Goal: Transaction & Acquisition: Obtain resource

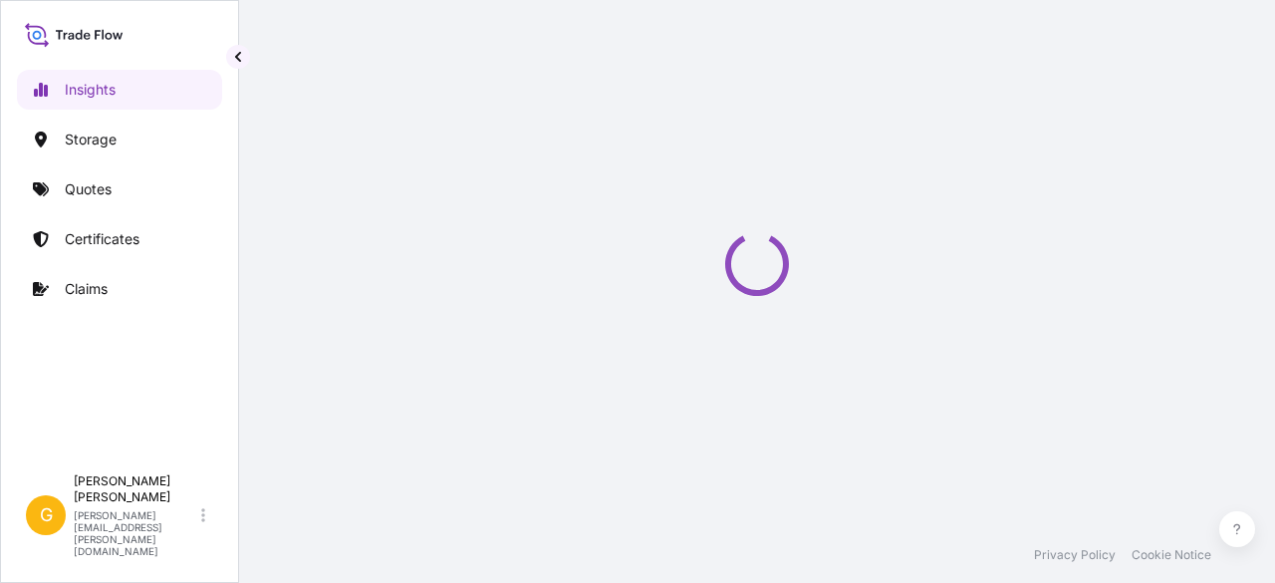
select select "2025"
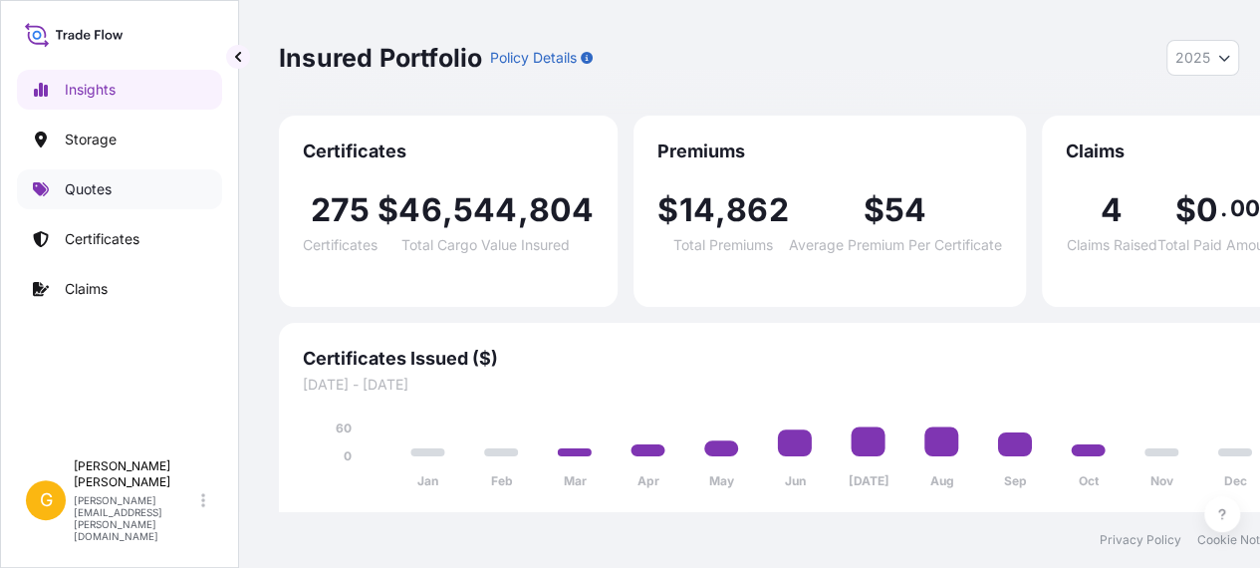
click at [134, 183] on link "Quotes" at bounding box center [119, 189] width 205 height 40
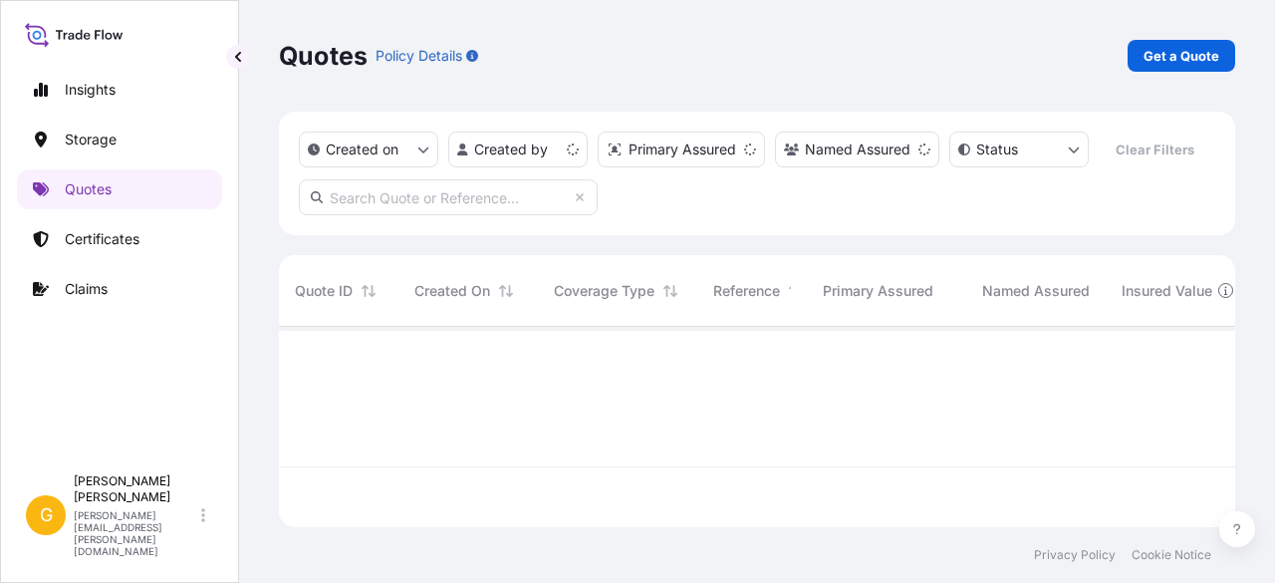
scroll to position [196, 941]
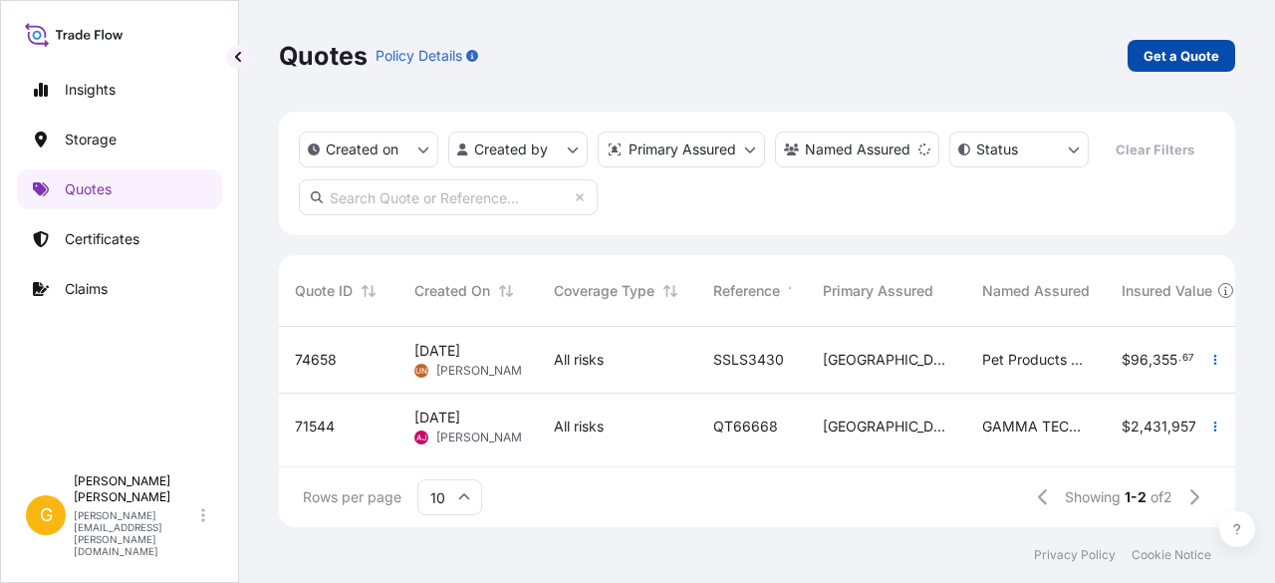
click at [1195, 61] on p "Get a Quote" at bounding box center [1182, 56] width 76 height 20
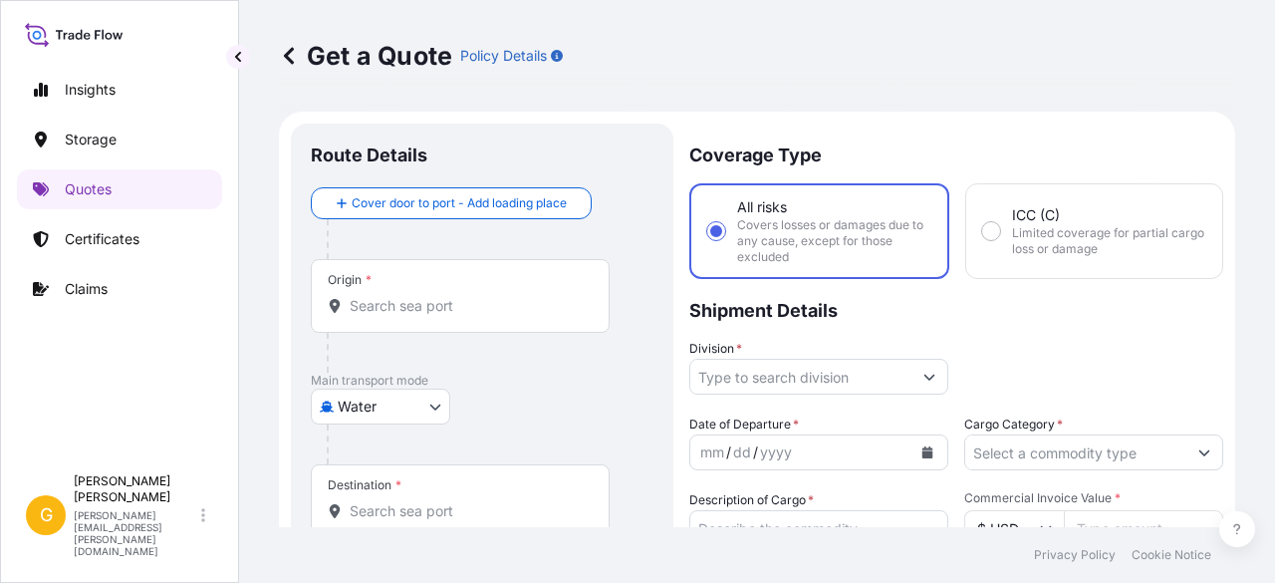
scroll to position [32, 0]
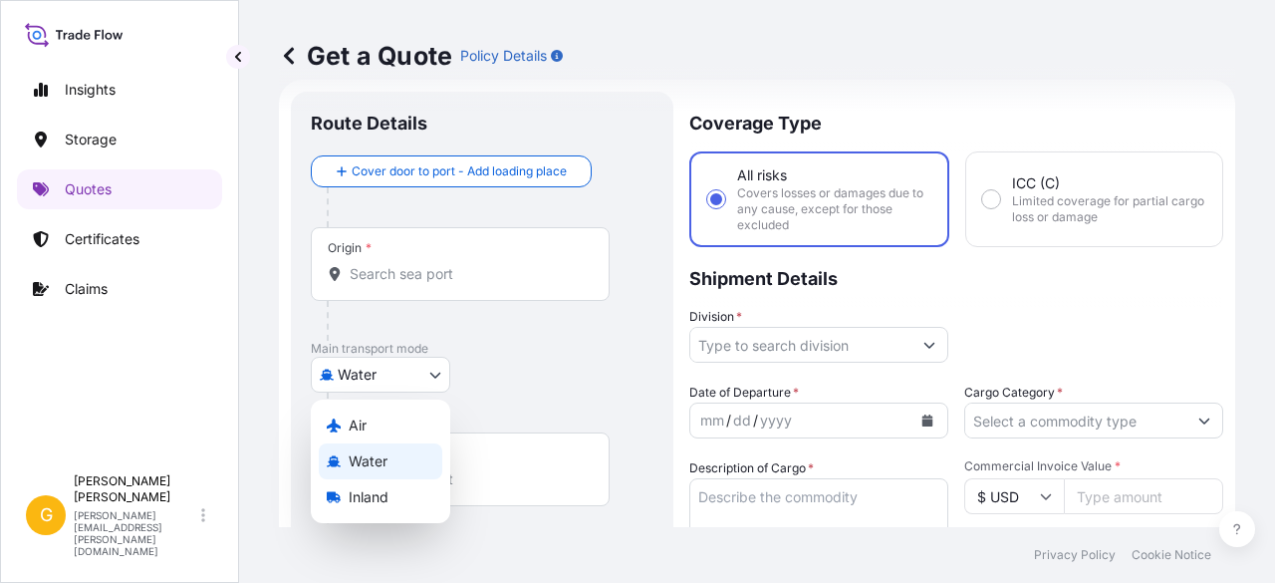
click at [349, 380] on body "Insights Storage Quotes Certificates Claims G [PERSON_NAME] [PERSON_NAME][EMAIL…" at bounding box center [637, 291] width 1275 height 583
click at [349, 411] on div "Air" at bounding box center [381, 426] width 124 height 36
select select "Air"
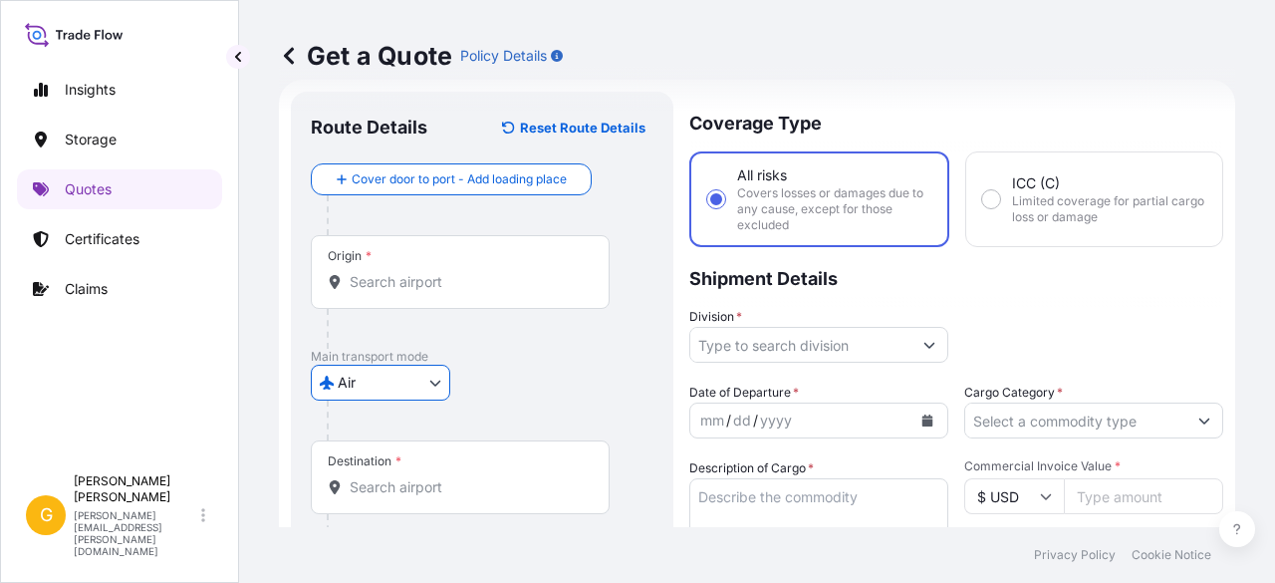
click at [391, 284] on input "Origin *" at bounding box center [467, 282] width 235 height 20
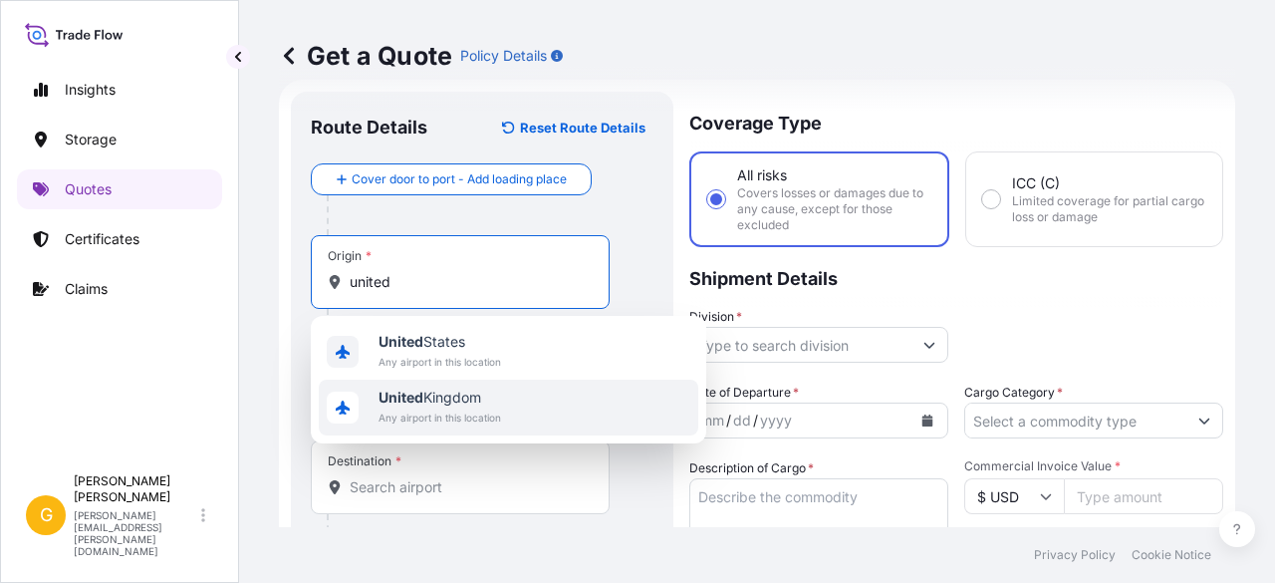
click at [430, 394] on span "[GEOGRAPHIC_DATA]" at bounding box center [440, 398] width 123 height 20
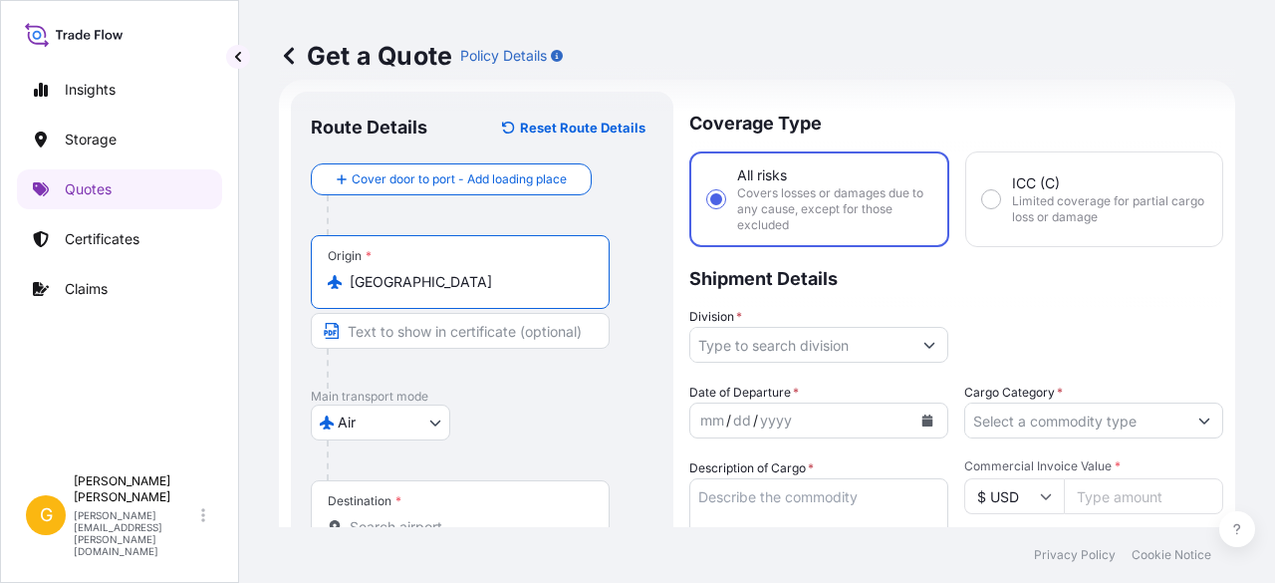
type input "[GEOGRAPHIC_DATA]"
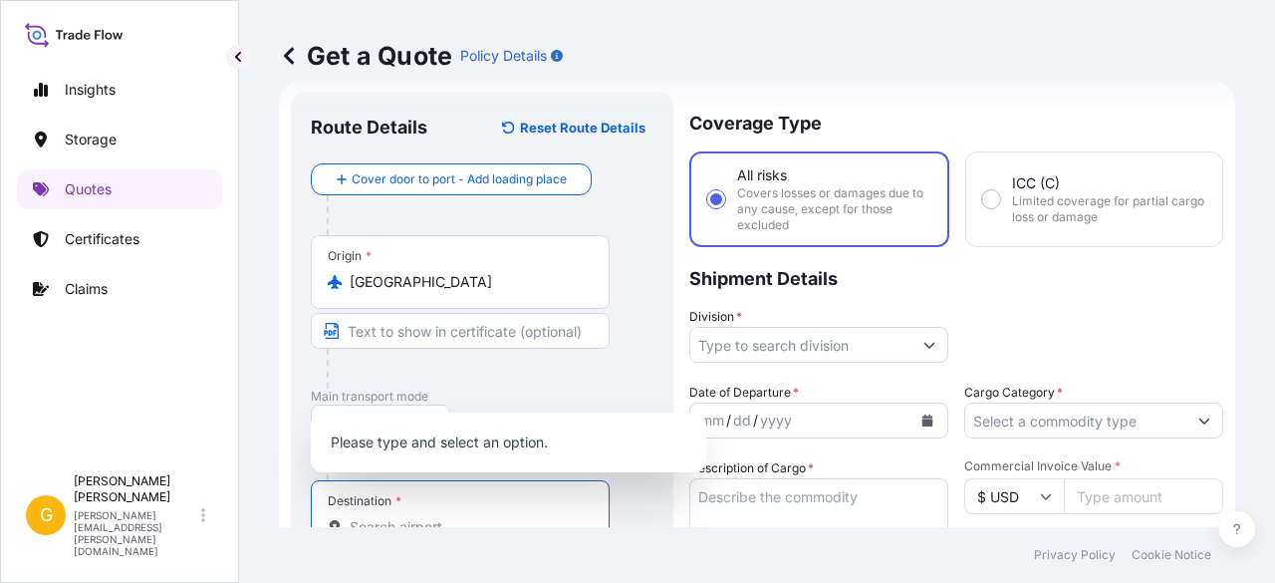
click at [375, 523] on input "Destination *" at bounding box center [467, 527] width 235 height 20
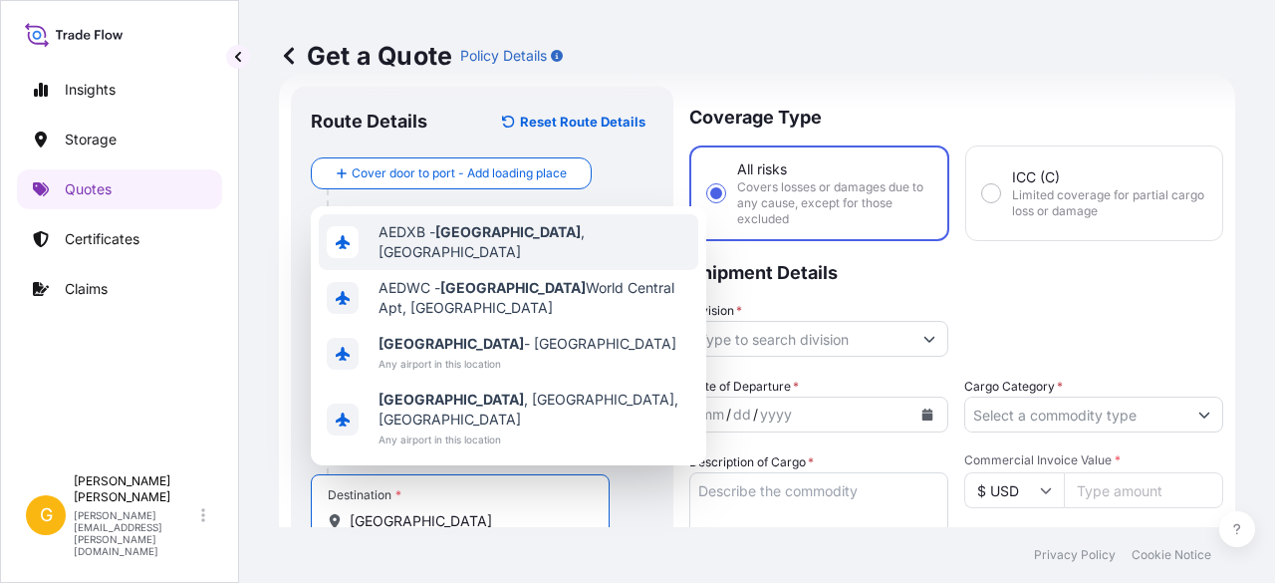
click at [532, 270] on div "AEDXB - [GEOGRAPHIC_DATA] , [GEOGRAPHIC_DATA]" at bounding box center [509, 242] width 380 height 56
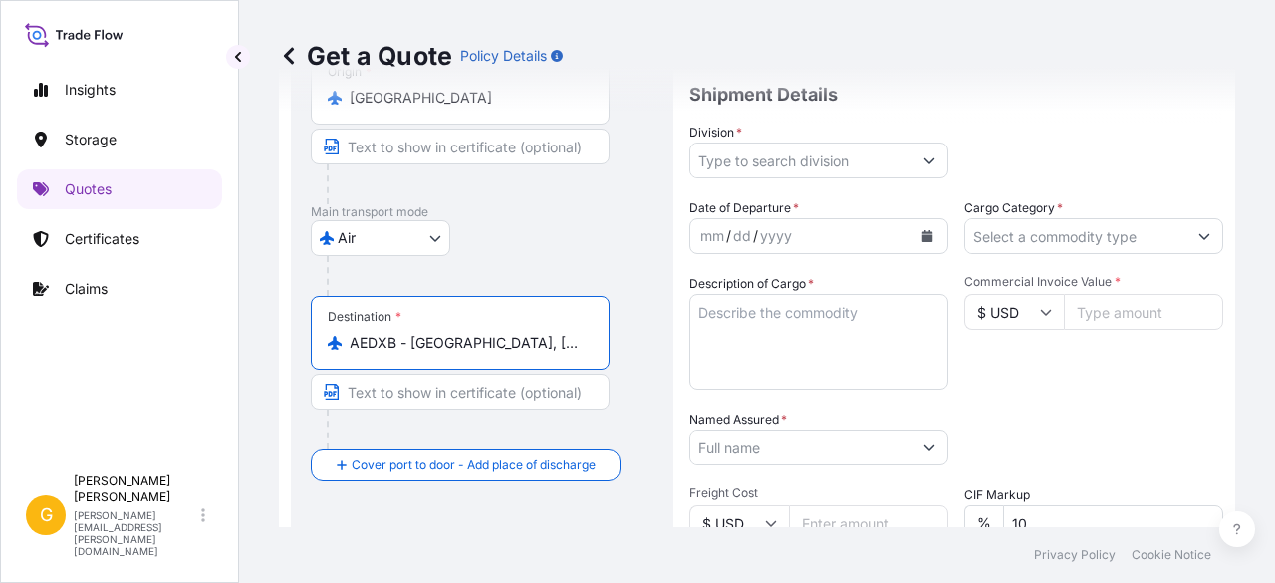
scroll to position [235, 0]
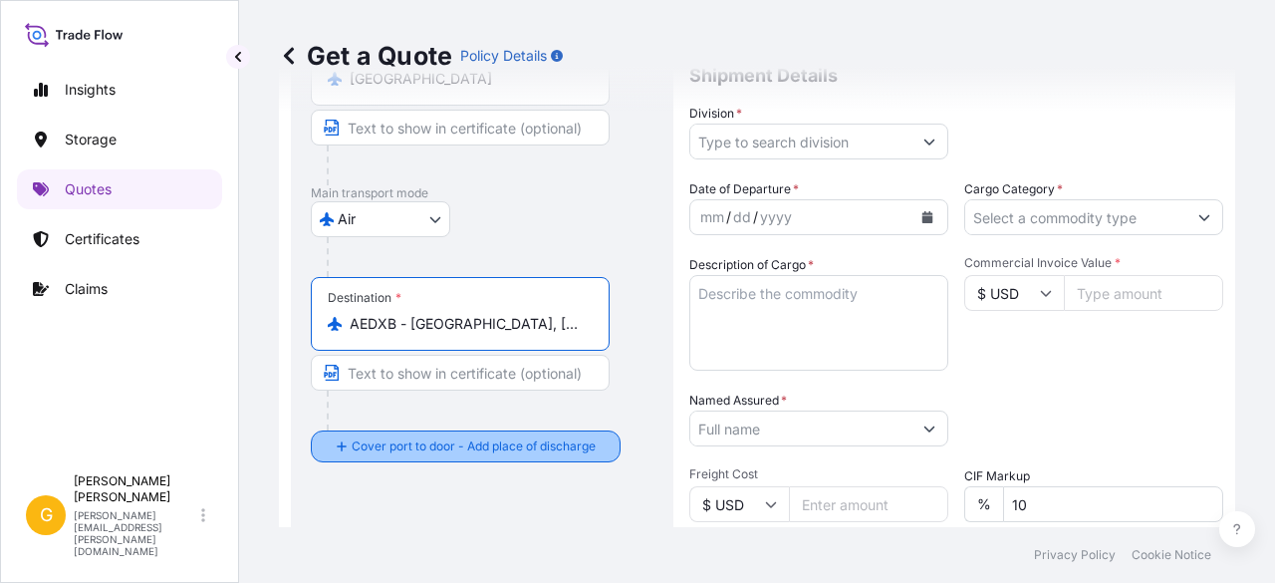
type input "AEDXB - [GEOGRAPHIC_DATA], [GEOGRAPHIC_DATA]"
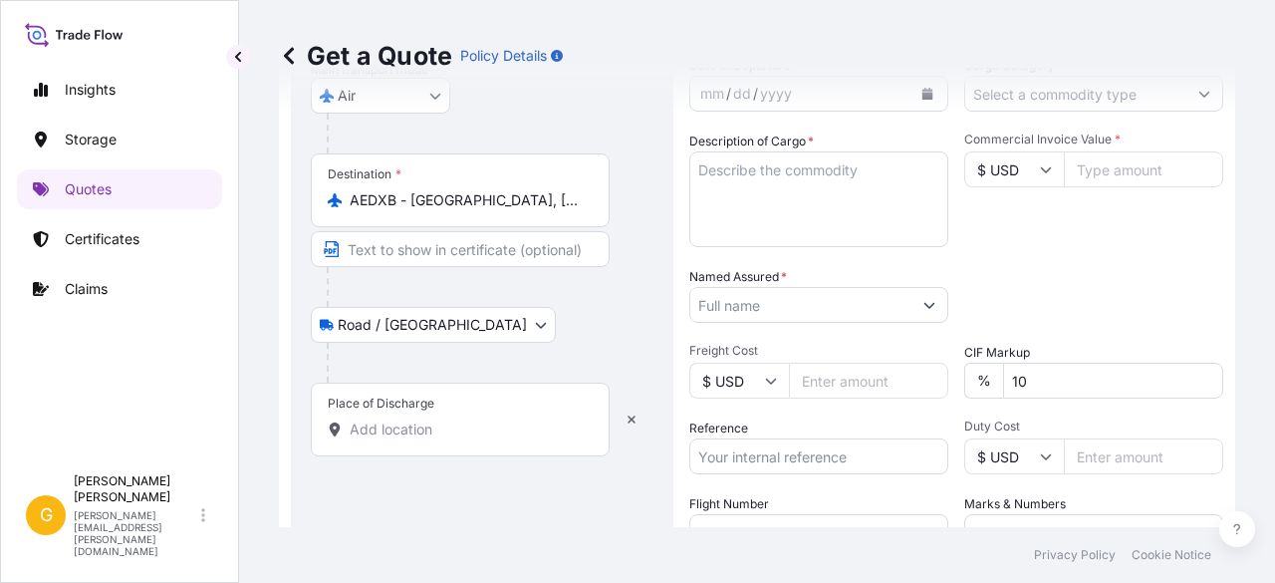
scroll to position [362, 0]
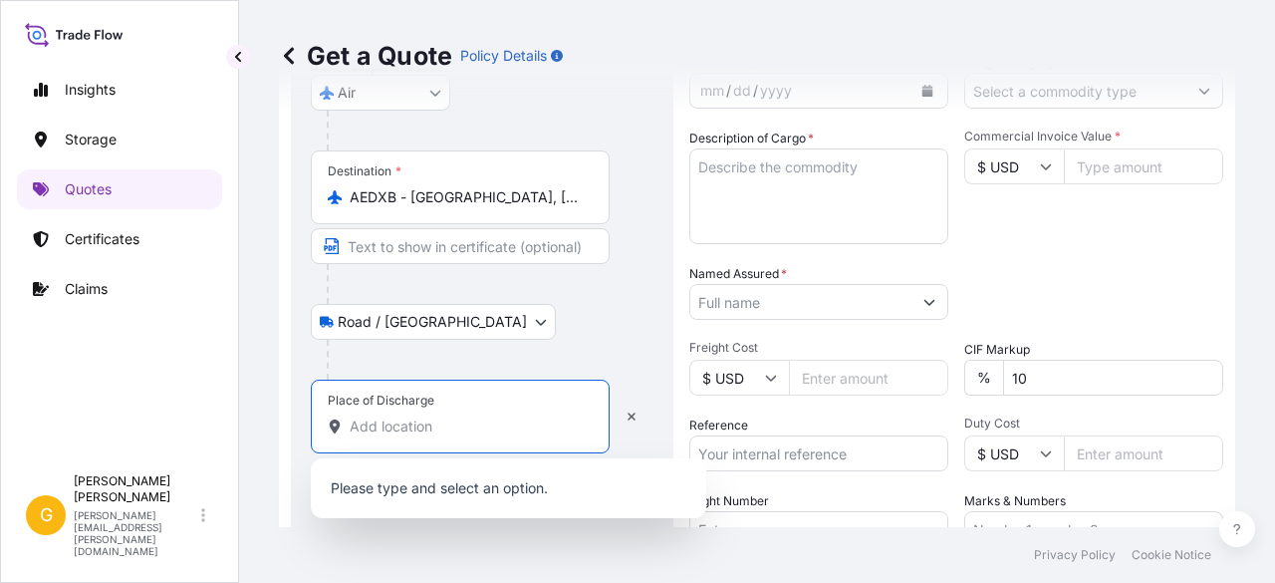
click at [367, 416] on input "Place of Discharge" at bounding box center [467, 426] width 235 height 20
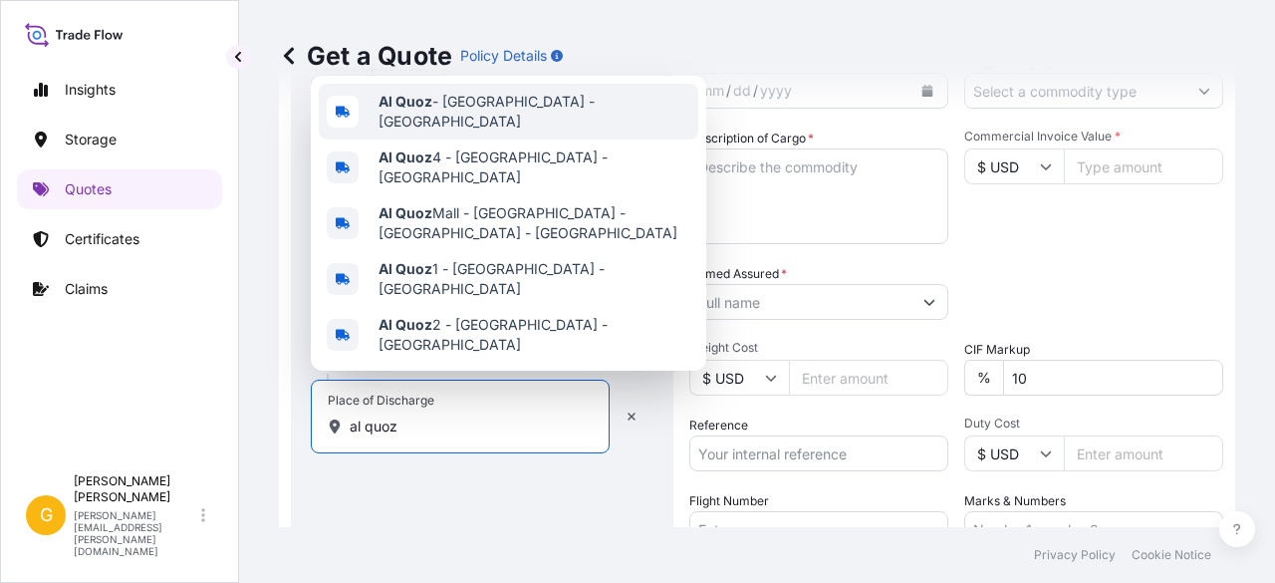
click at [544, 132] on span "Al Quoz - [GEOGRAPHIC_DATA] - [GEOGRAPHIC_DATA]" at bounding box center [535, 112] width 312 height 40
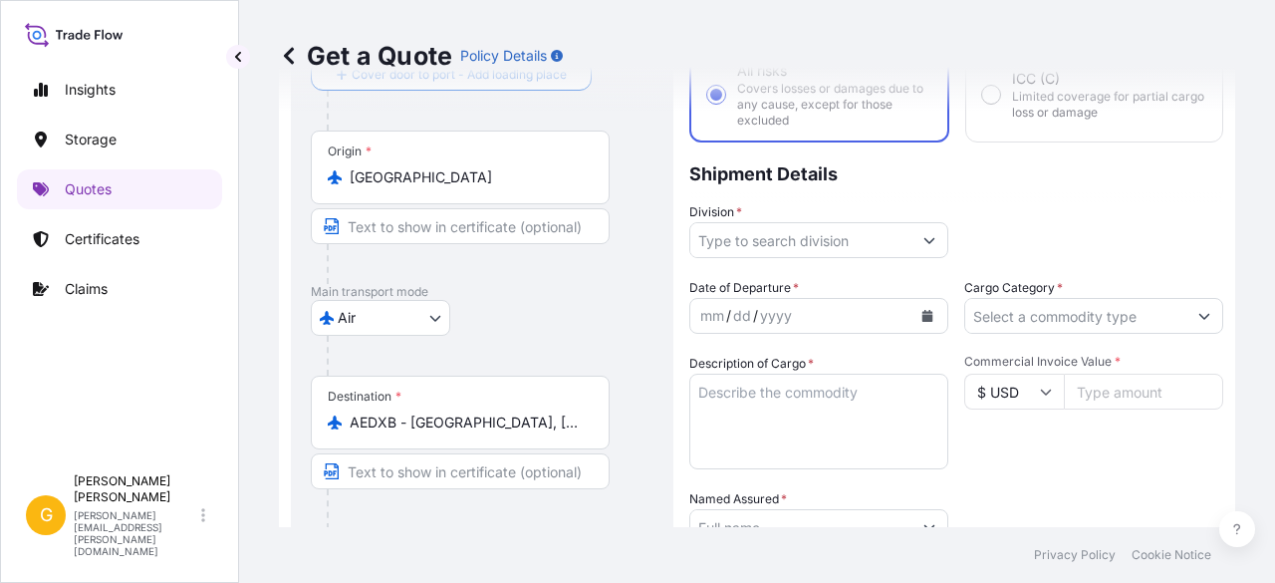
scroll to position [132, 0]
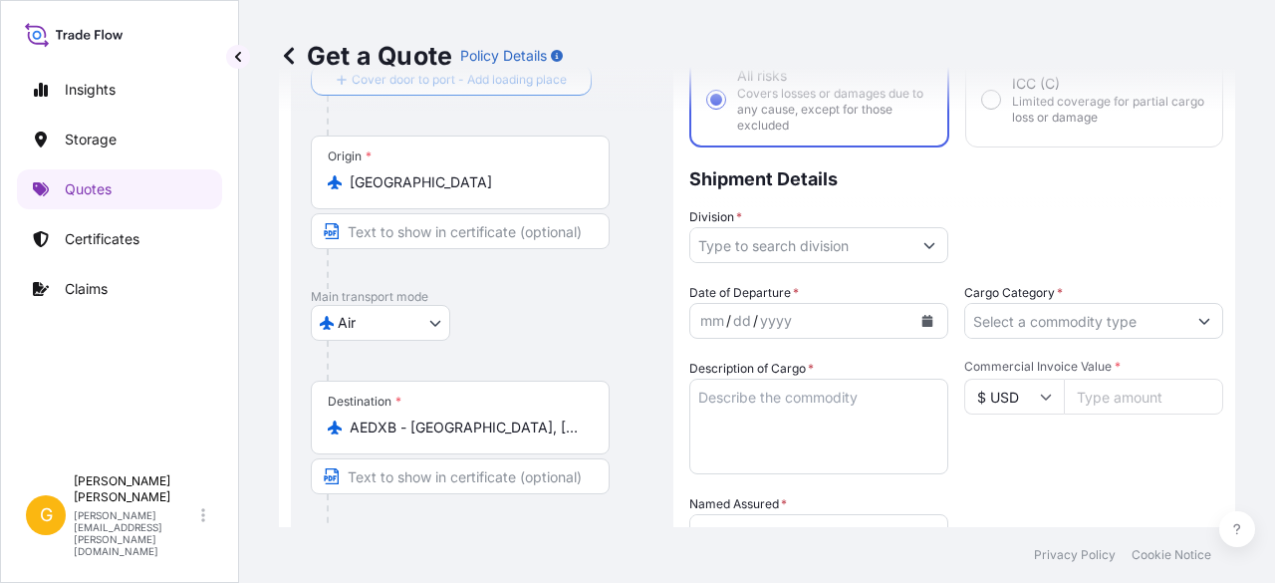
type input "Al Quoz - [GEOGRAPHIC_DATA] - [GEOGRAPHIC_DATA]"
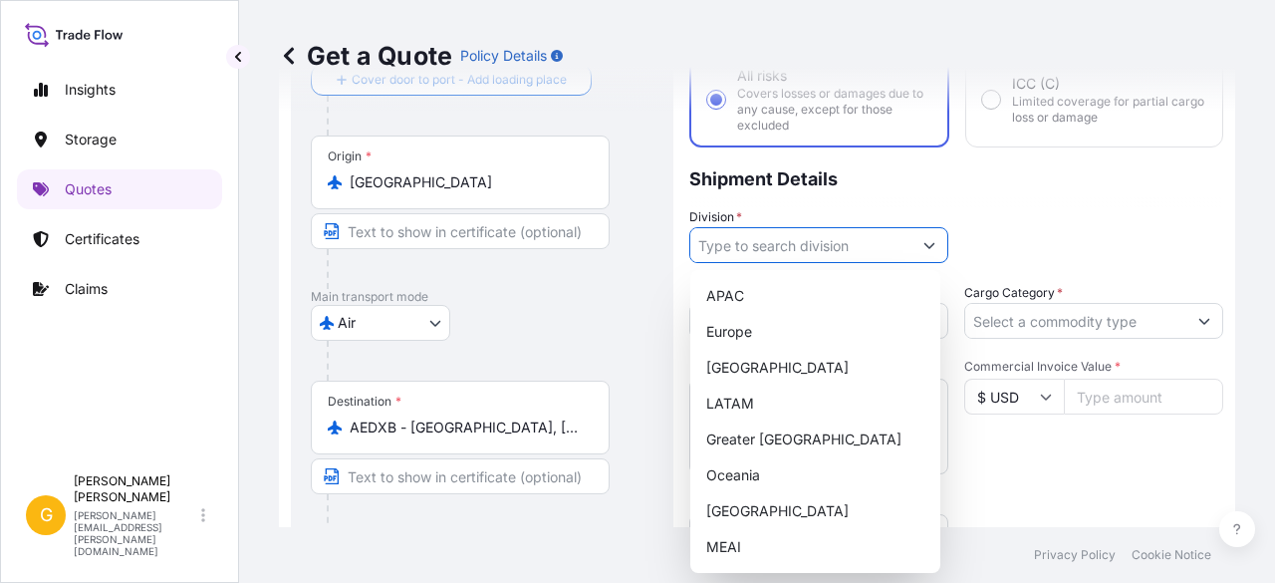
click at [823, 245] on input "Division *" at bounding box center [800, 245] width 221 height 36
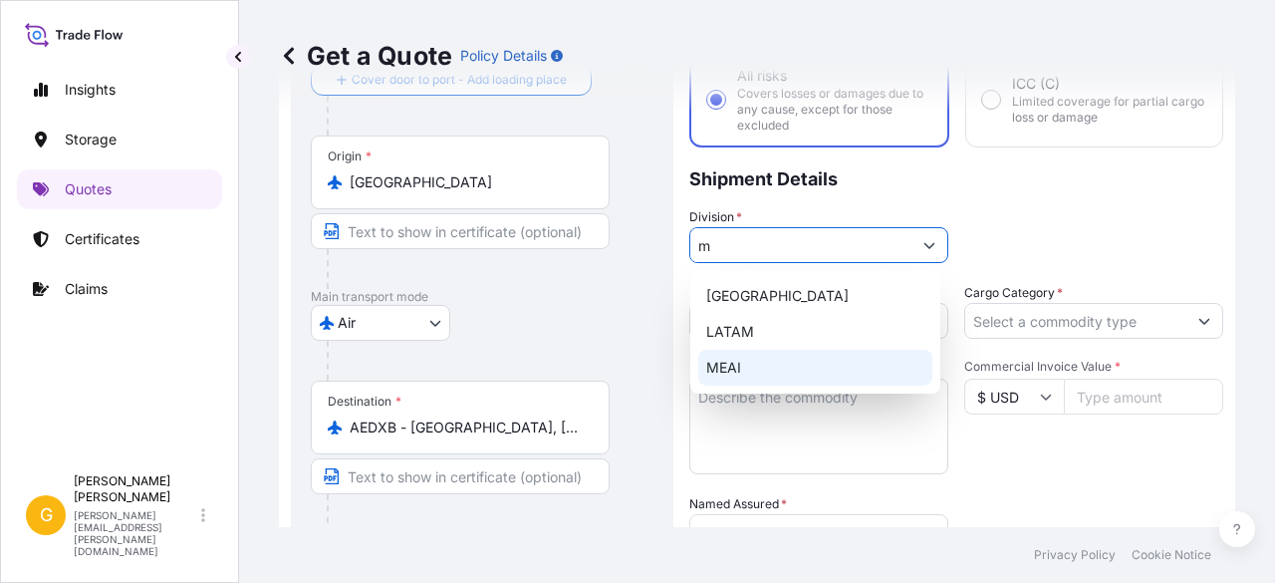
click at [781, 361] on div "MEAI" at bounding box center [815, 368] width 234 height 36
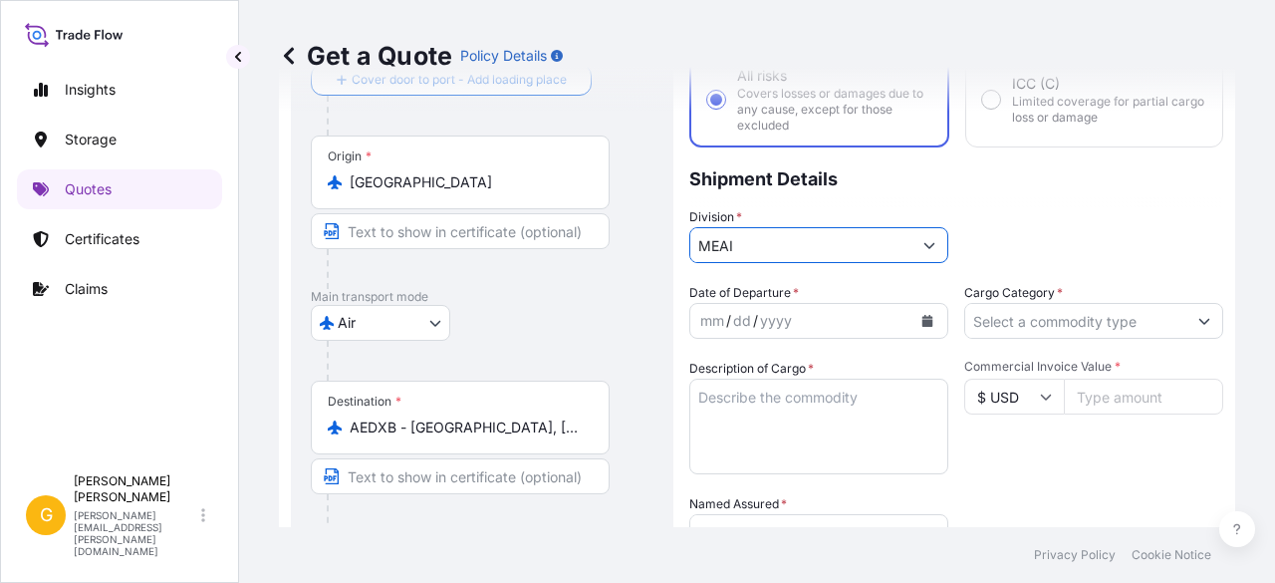
type input "MEAI"
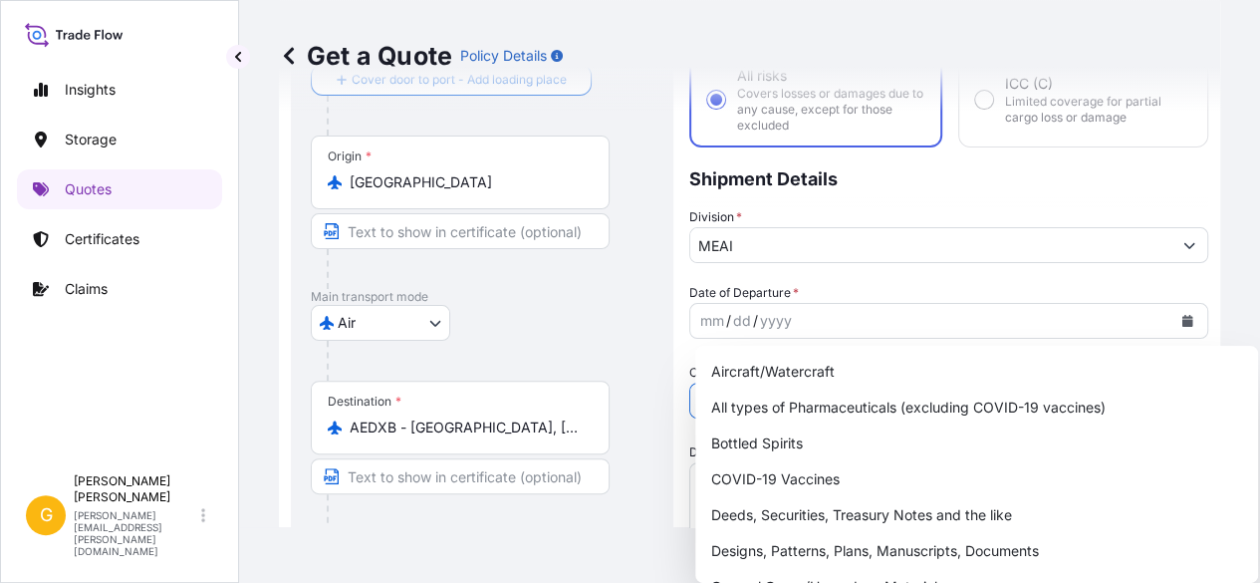
click at [1032, 383] on input "Cargo Category *" at bounding box center [930, 401] width 481 height 36
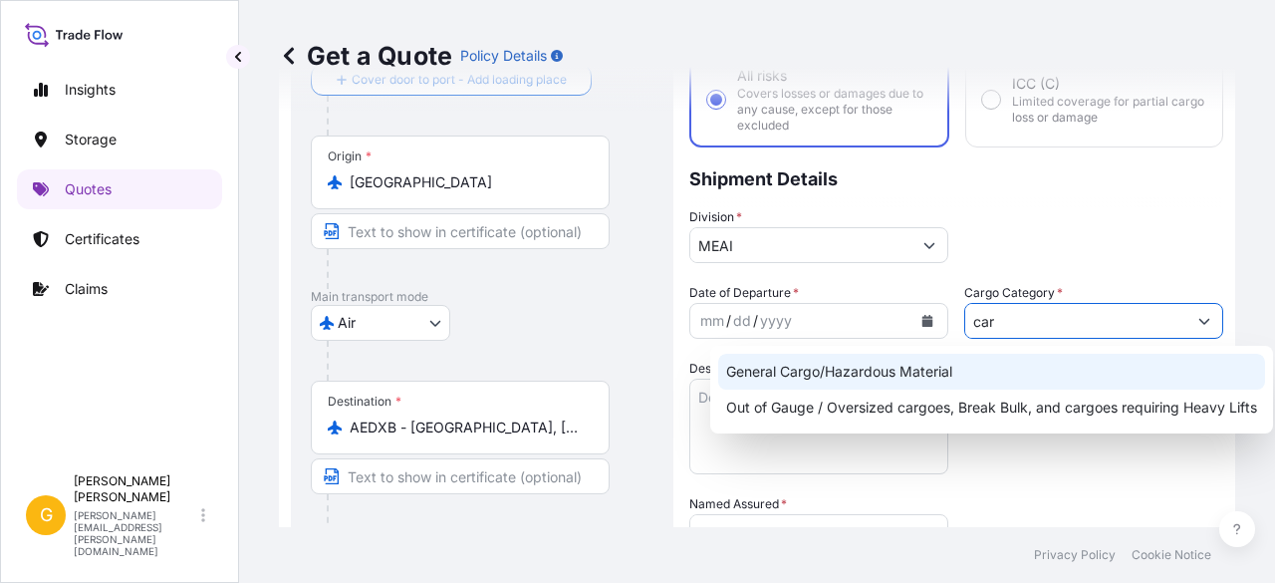
click at [959, 368] on div "General Cargo/Hazardous Material" at bounding box center [991, 372] width 547 height 36
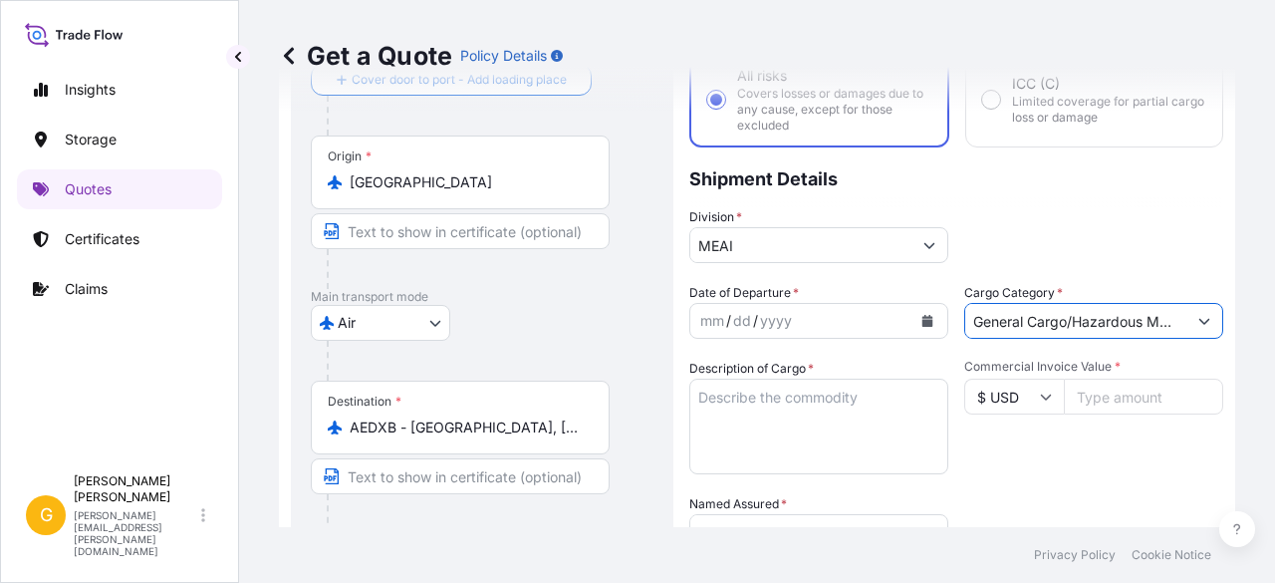
type input "General Cargo/Hazardous Material"
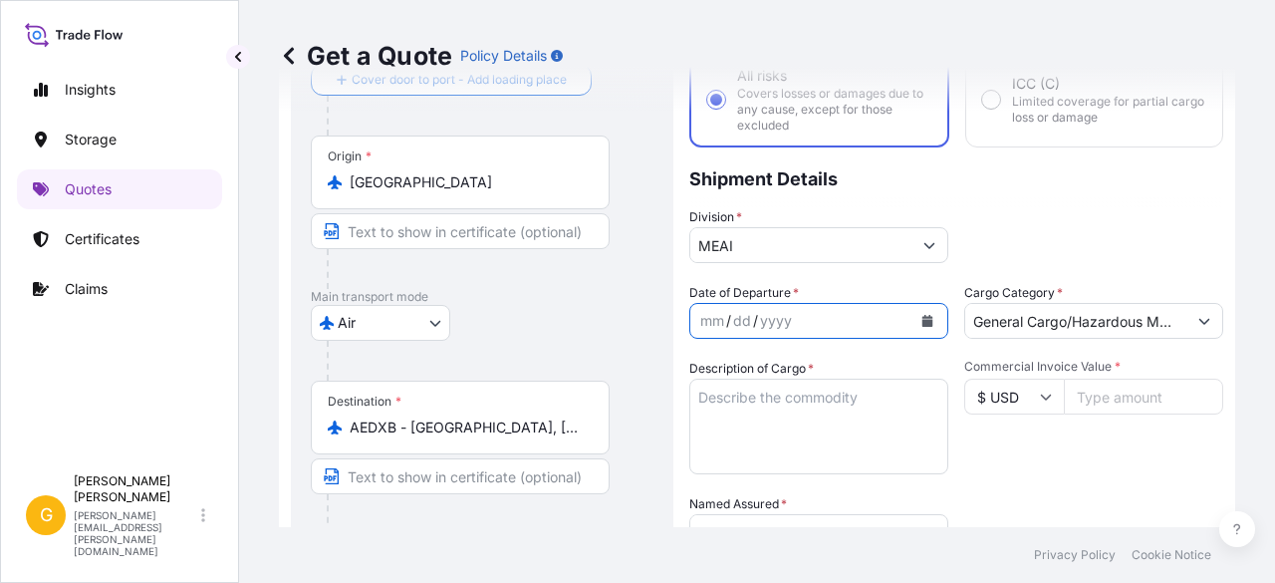
click at [929, 323] on button "Calendar" at bounding box center [928, 321] width 32 height 32
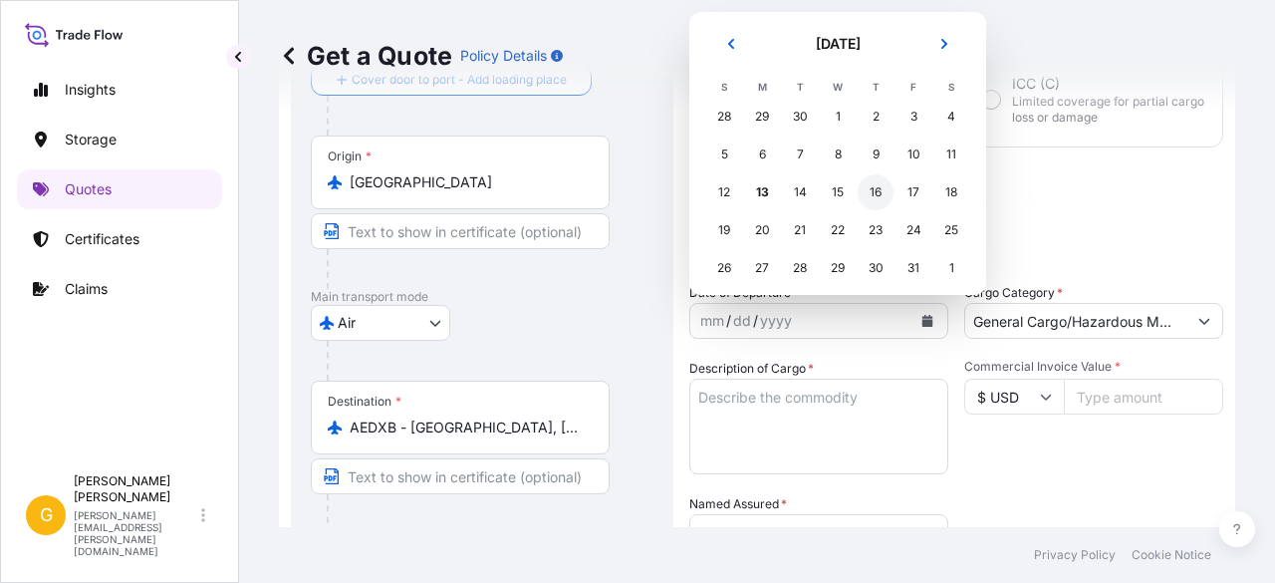
click at [866, 183] on div "16" at bounding box center [876, 192] width 36 height 36
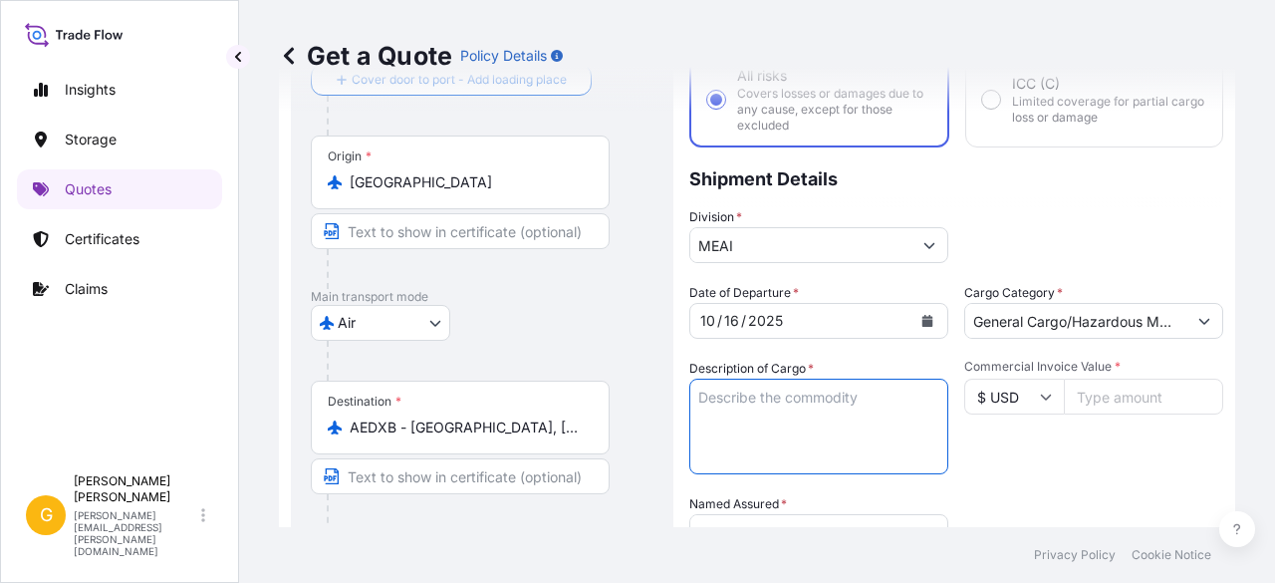
click at [757, 382] on textarea "Description of Cargo *" at bounding box center [818, 427] width 259 height 96
paste textarea "TANKGUARD CV PRO"
type textarea "TANKGUARD CV PRO"
click at [1076, 400] on input "Commercial Invoice Value *" at bounding box center [1143, 397] width 159 height 36
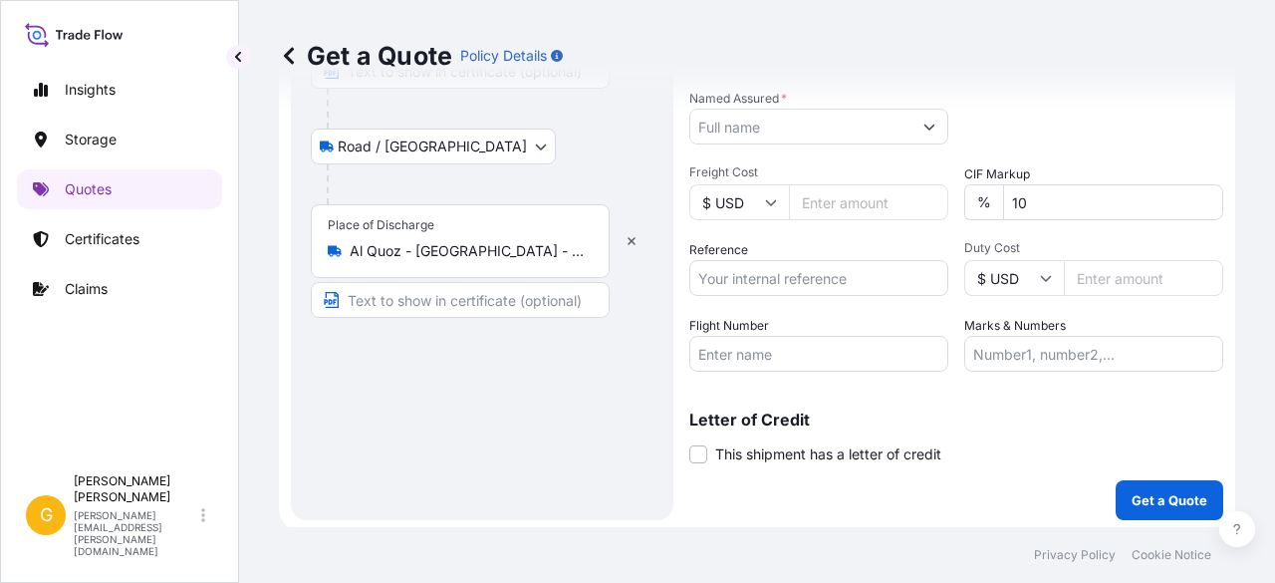
scroll to position [541, 0]
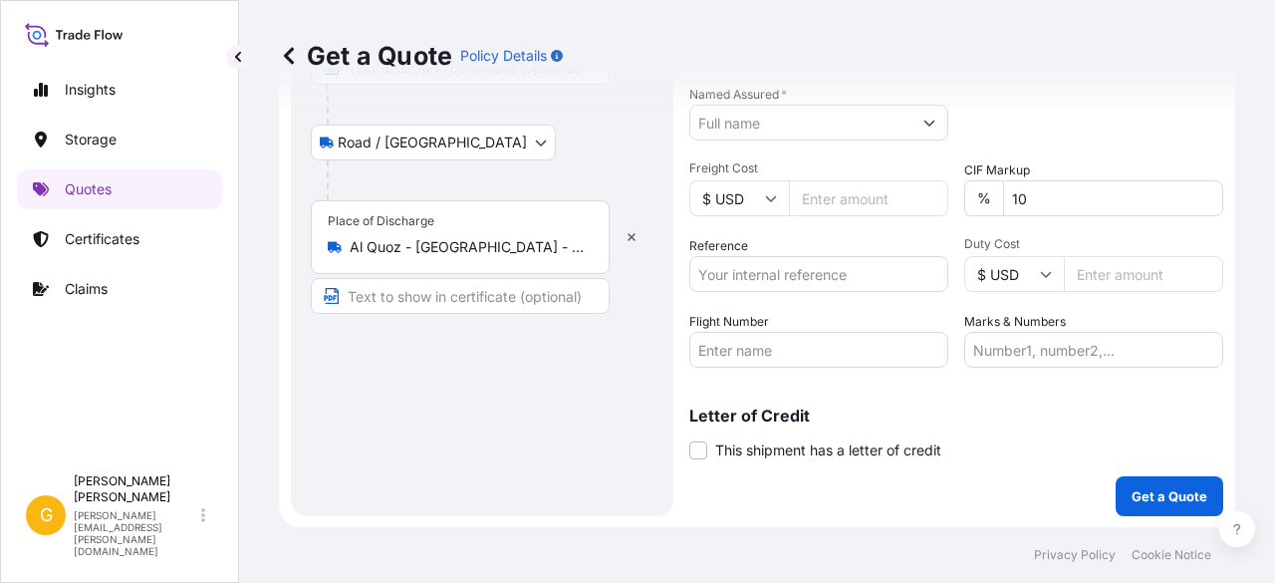
type input "1169"
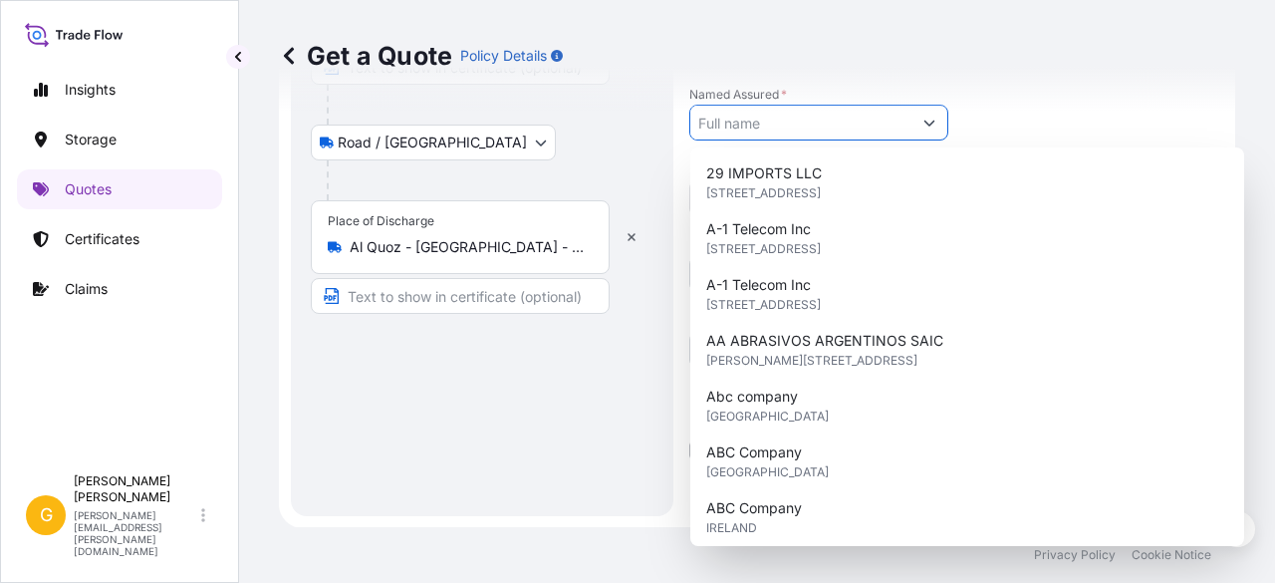
click at [799, 115] on input "Named Assured *" at bounding box center [800, 123] width 221 height 36
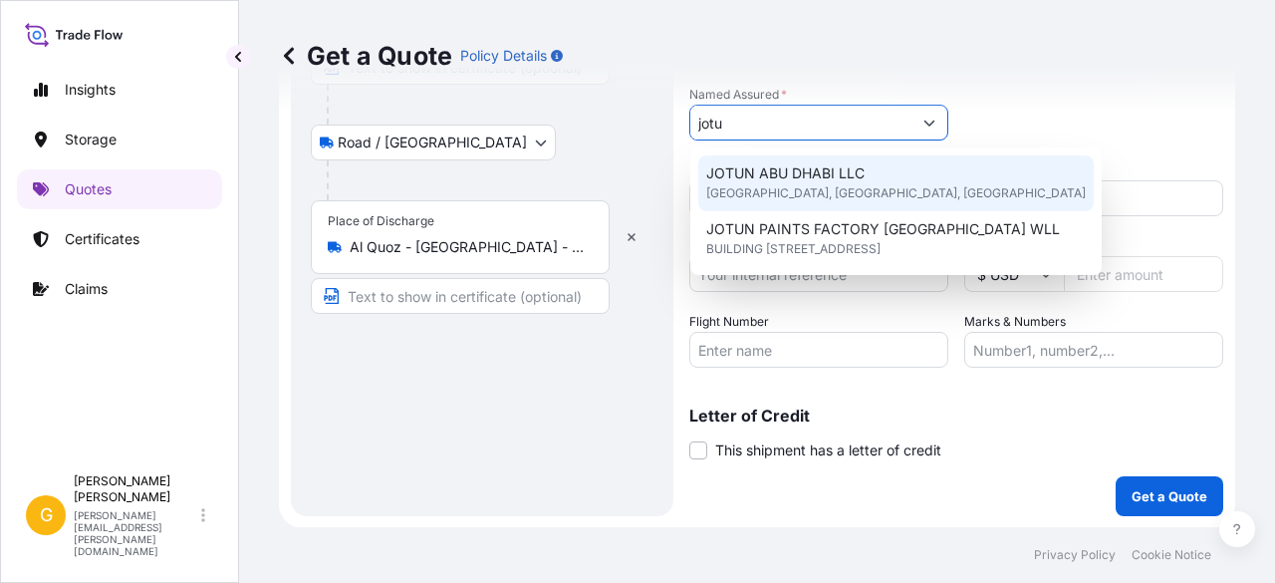
drag, startPoint x: 789, startPoint y: 121, endPoint x: 477, endPoint y: 95, distance: 312.9
click at [477, 95] on div "Get a Quote Policy Details Route Details Reset Route Details Cover door to port…" at bounding box center [757, 263] width 1036 height 527
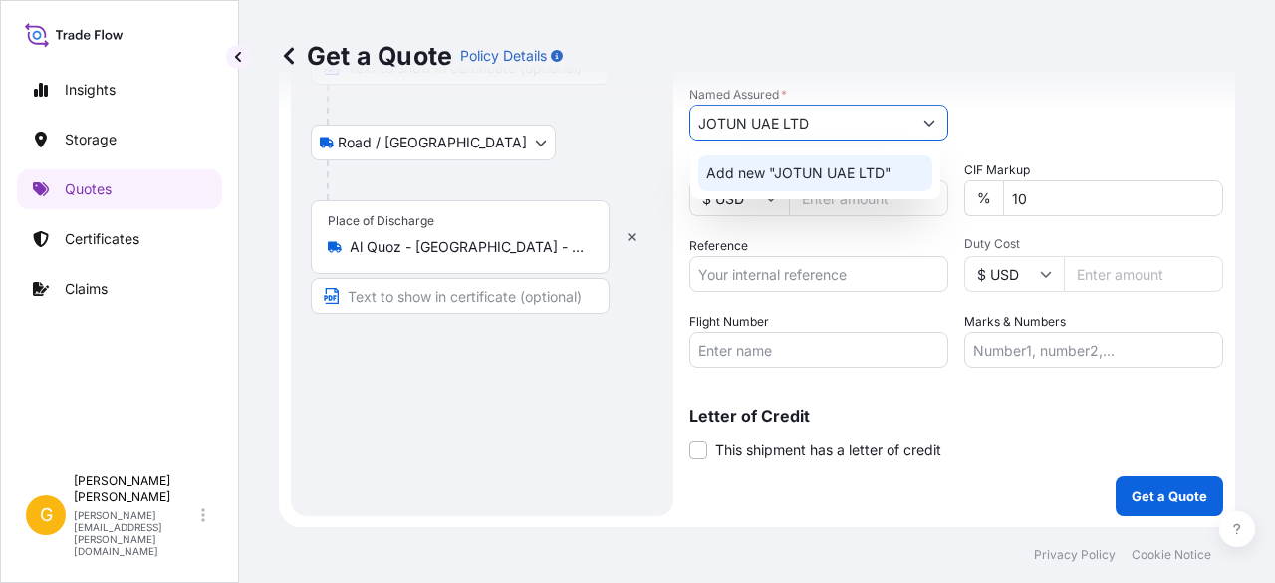
click at [860, 161] on div "Add new "JOTUN UAE LTD"" at bounding box center [815, 173] width 234 height 36
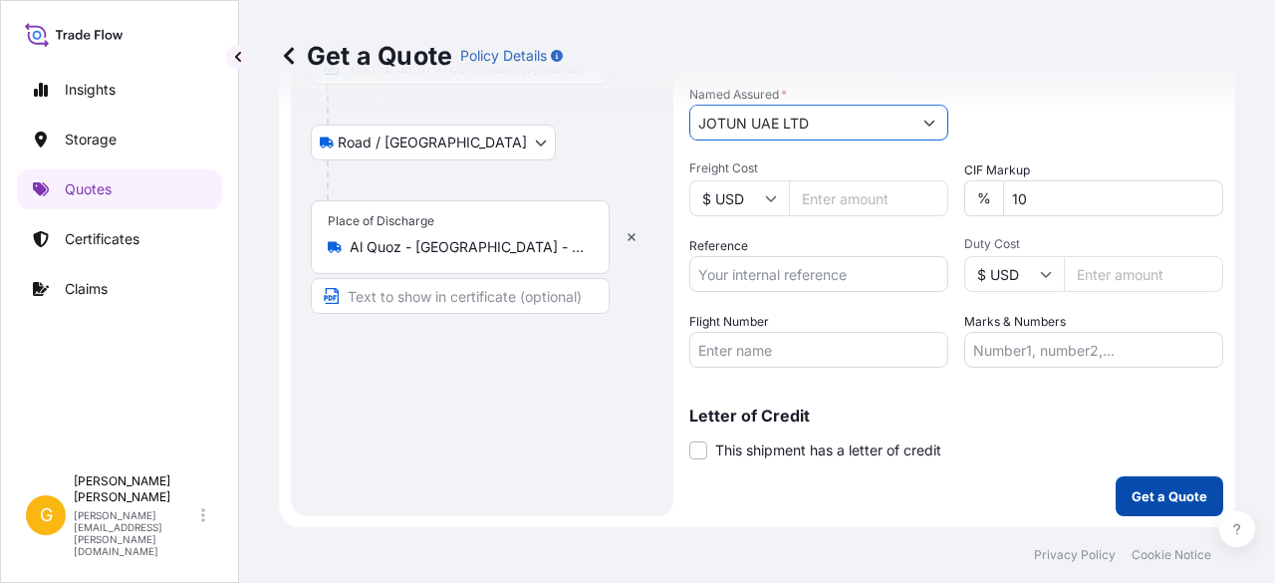
type input "JOTUN UAE LTD"
click at [1186, 502] on p "Get a Quote" at bounding box center [1170, 496] width 76 height 20
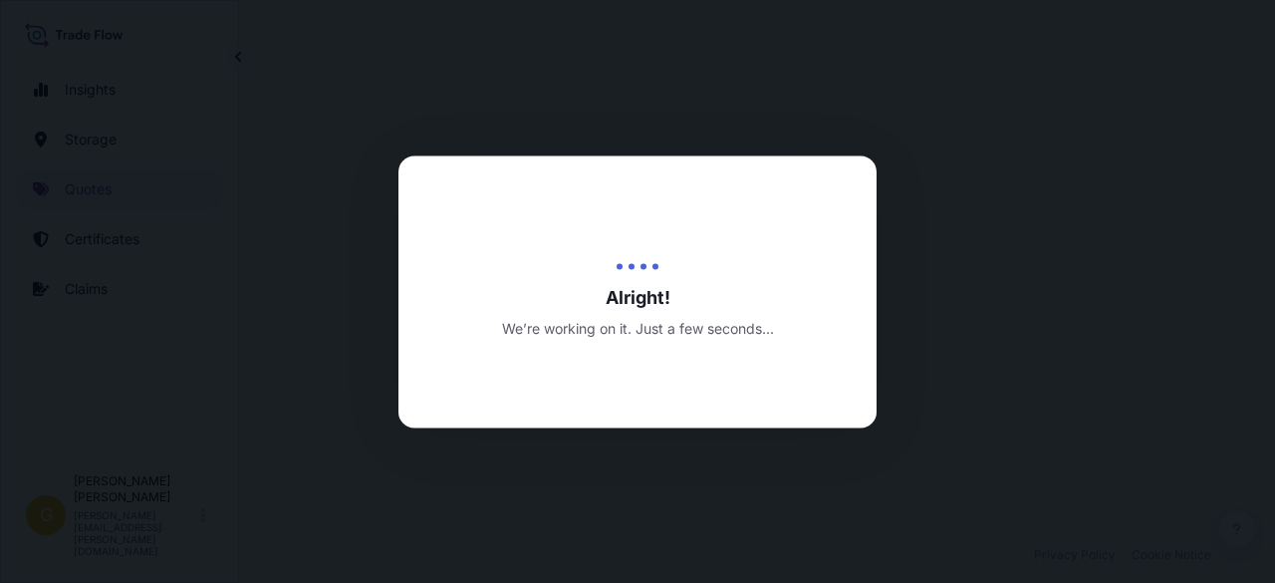
select select "Air"
select select "Road / [GEOGRAPHIC_DATA]"
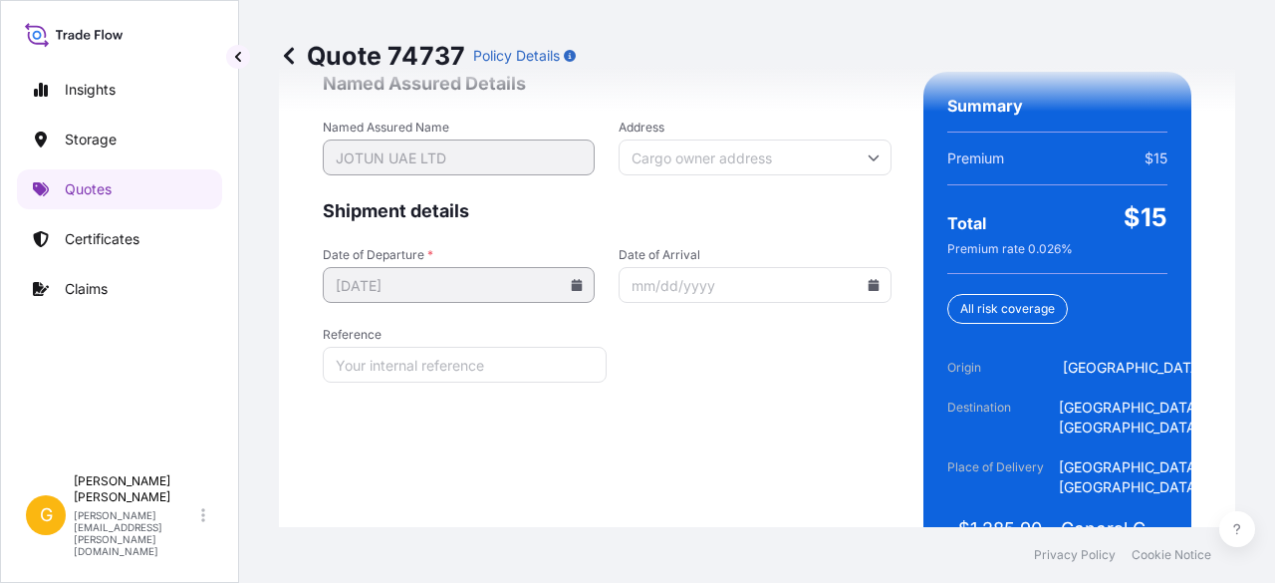
scroll to position [3272, 0]
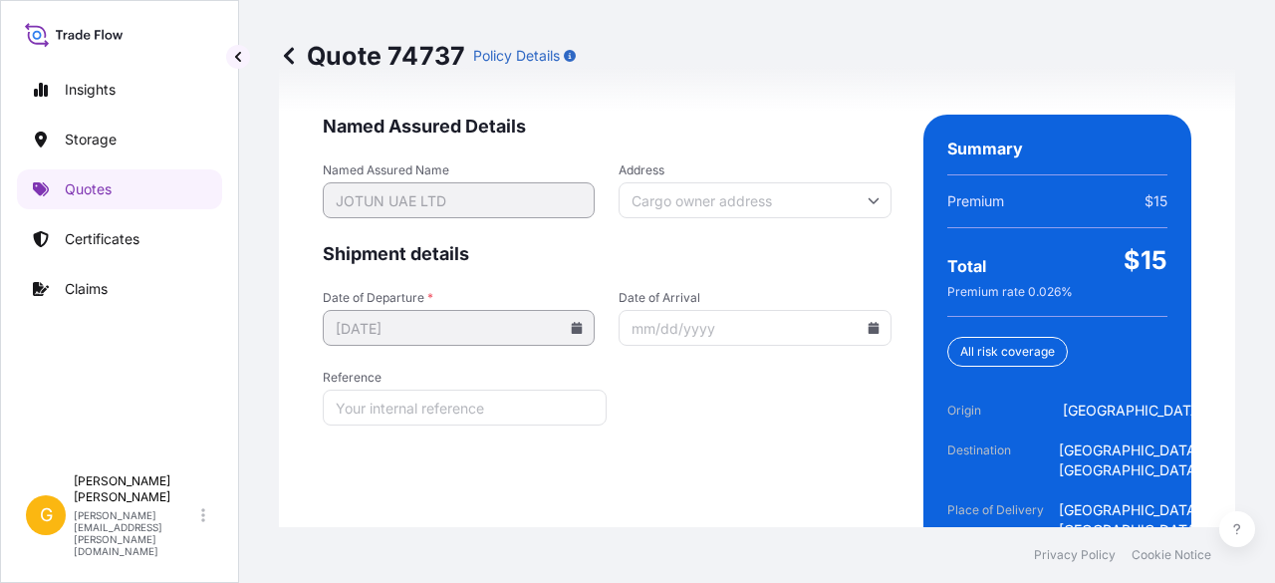
click at [418, 425] on input "Reference" at bounding box center [465, 408] width 284 height 36
paste input "QT66746"
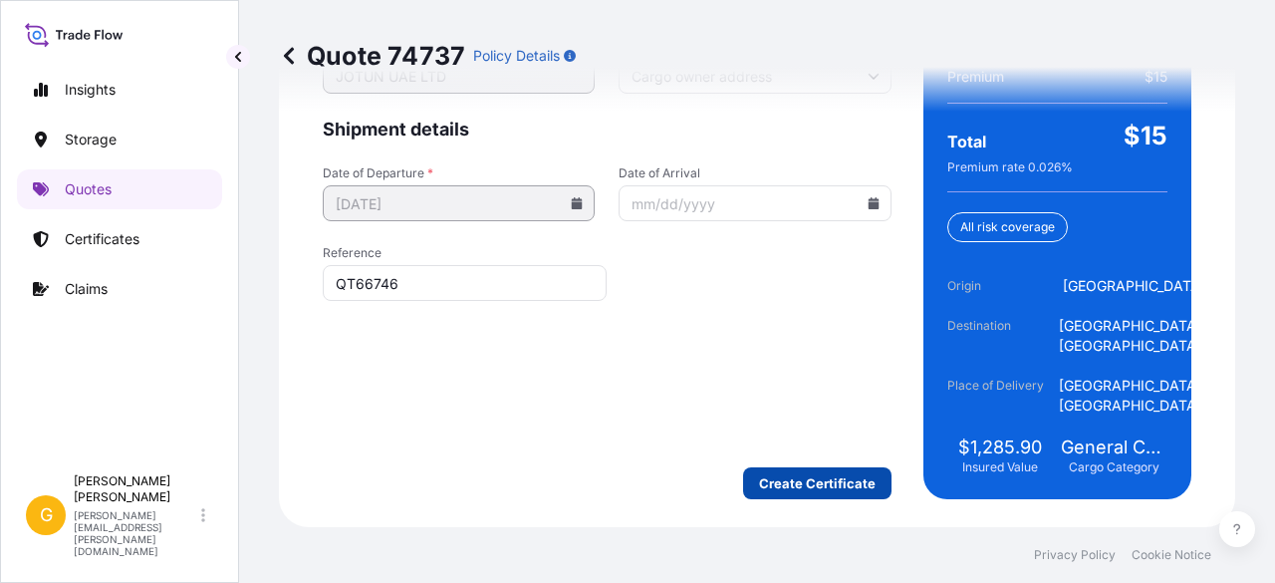
type input "QT66746"
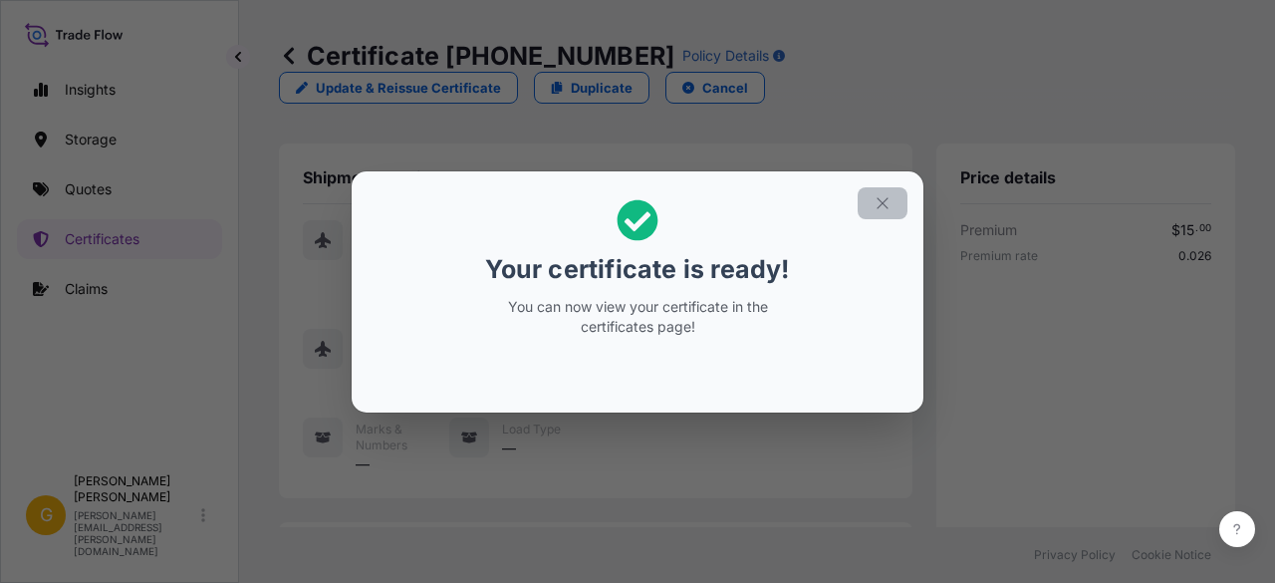
click at [889, 200] on icon "button" at bounding box center [883, 203] width 18 height 18
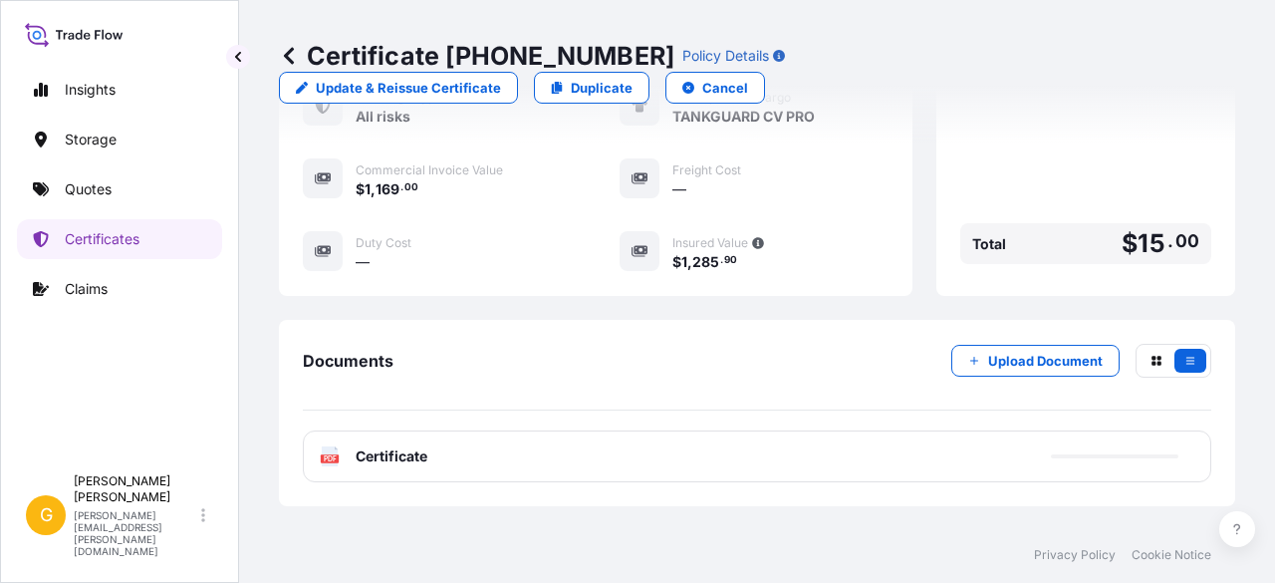
scroll to position [671, 0]
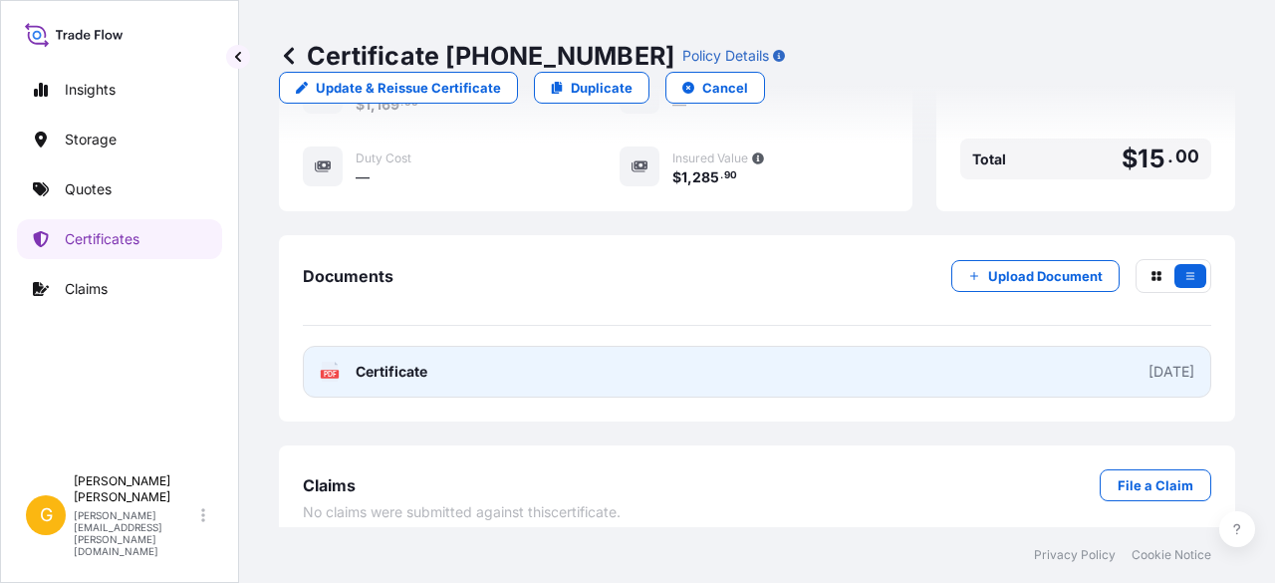
click at [438, 350] on link "PDF Certificate [DATE]" at bounding box center [757, 372] width 909 height 52
